Goal: Transaction & Acquisition: Subscribe to service/newsletter

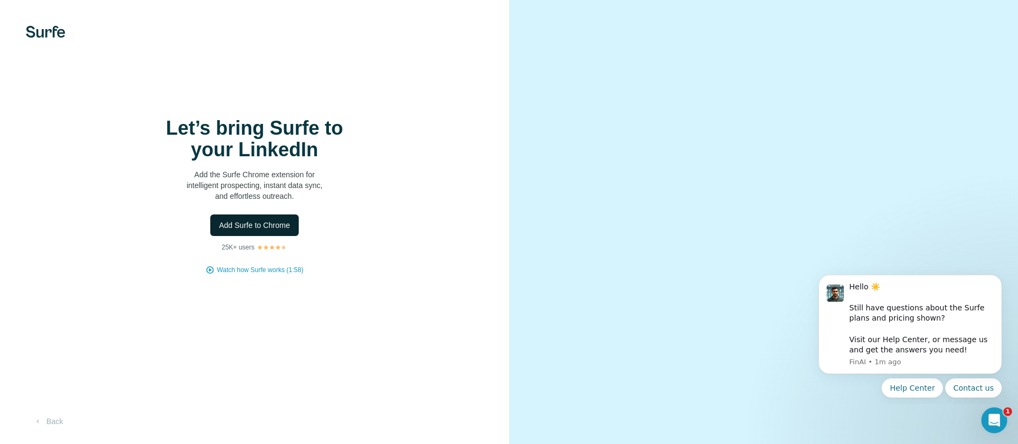
click at [251, 231] on span "Add Surfe to Chrome" at bounding box center [254, 225] width 71 height 11
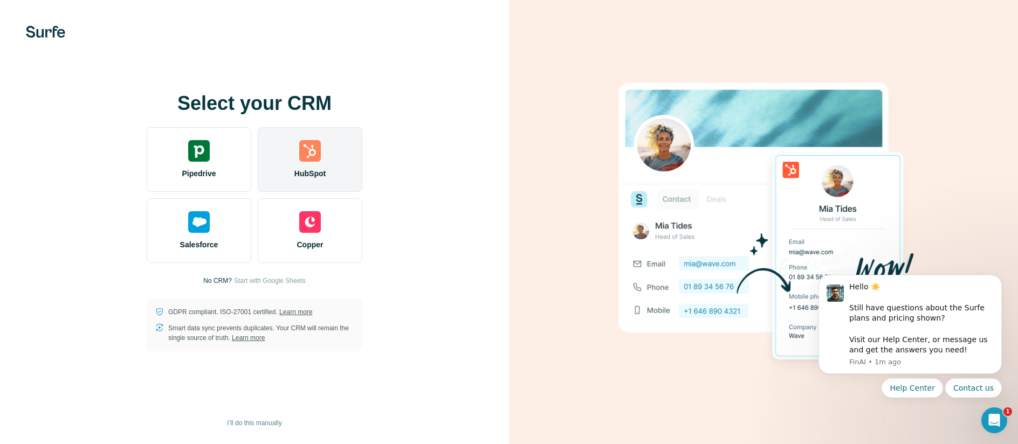
click at [322, 168] on span "HubSpot" at bounding box center [309, 173] width 31 height 11
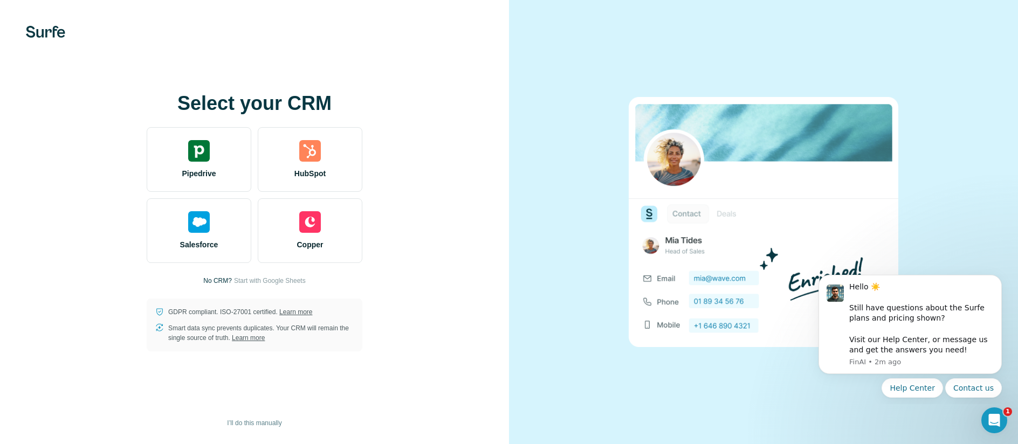
click at [570, 65] on div at bounding box center [763, 222] width 509 height 444
click at [640, 133] on img at bounding box center [764, 222] width 270 height 250
click at [958, 180] on div at bounding box center [763, 222] width 509 height 444
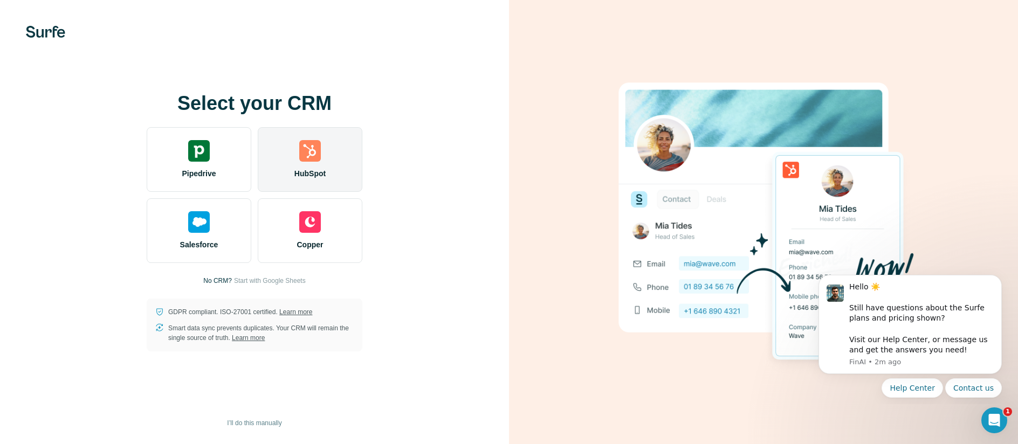
click at [342, 153] on div "HubSpot" at bounding box center [310, 159] width 105 height 65
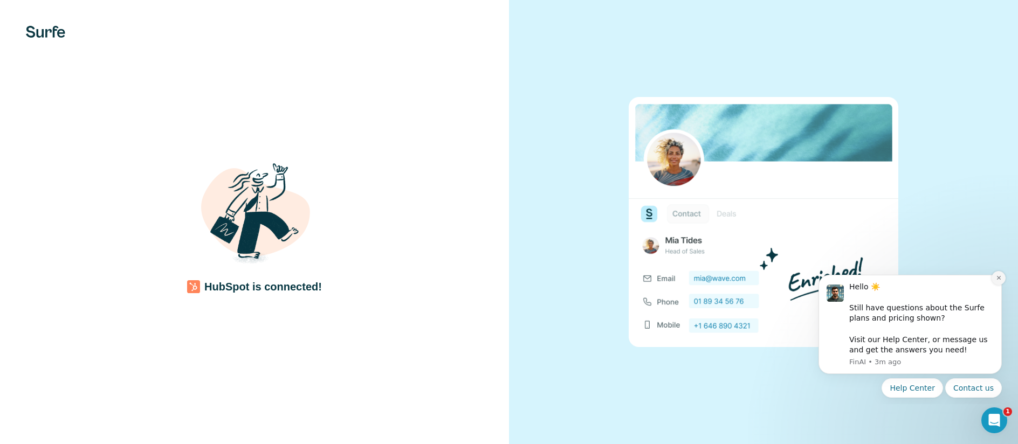
click at [998, 277] on icon "Dismiss notification" at bounding box center [999, 278] width 6 height 6
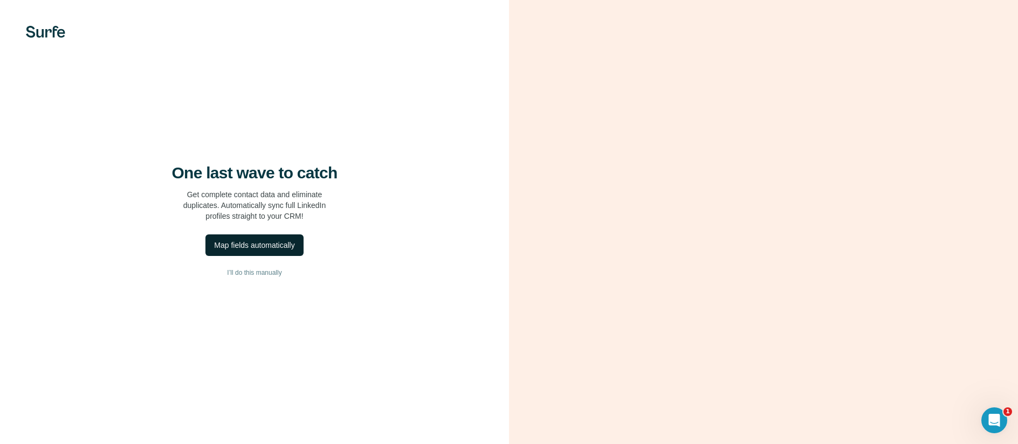
click at [263, 251] on div "Map fields automatically" at bounding box center [254, 245] width 80 height 11
